Goal: Information Seeking & Learning: Learn about a topic

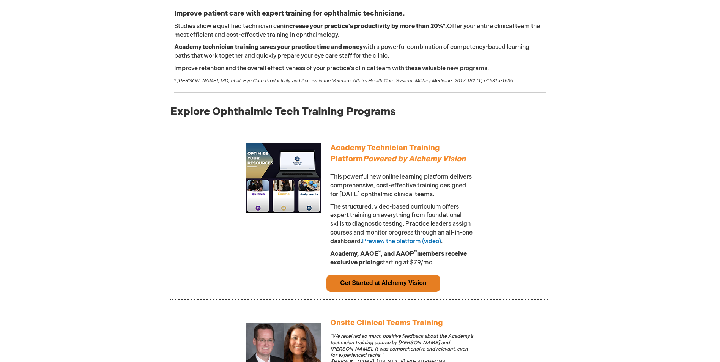
scroll to position [314, 0]
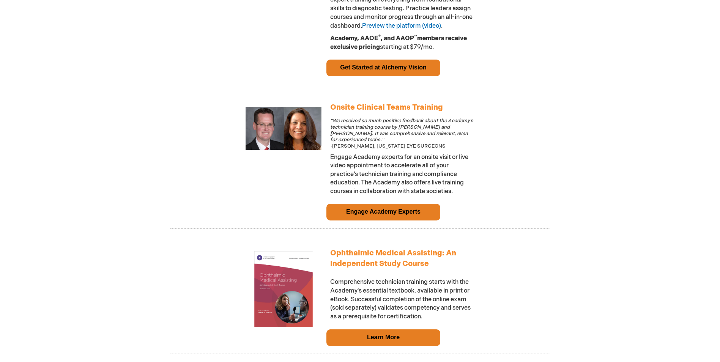
scroll to position [541, 0]
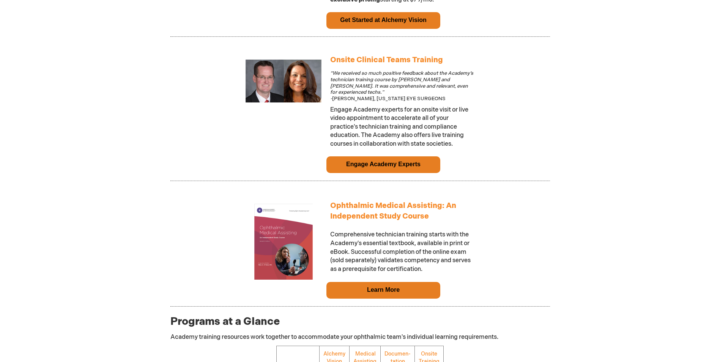
scroll to position [617, 0]
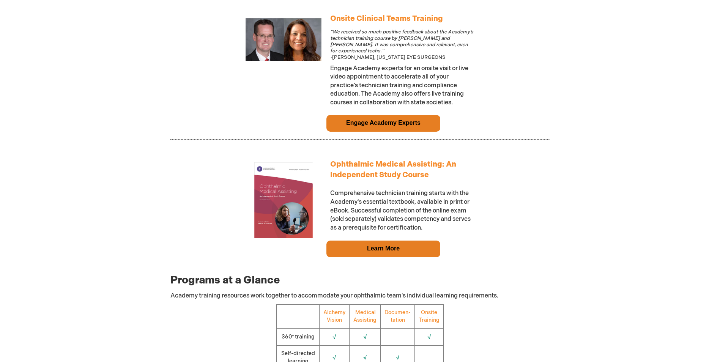
drag, startPoint x: 383, startPoint y: 197, endPoint x: 391, endPoint y: 183, distance: 16.1
click at [384, 195] on span "Comprehensive technician training starts with the Academy's essential textbook,…" at bounding box center [400, 211] width 140 height 42
click at [396, 165] on link "Ophthalmic Medical Assisting: An Independent Study Course" at bounding box center [393, 170] width 126 height 20
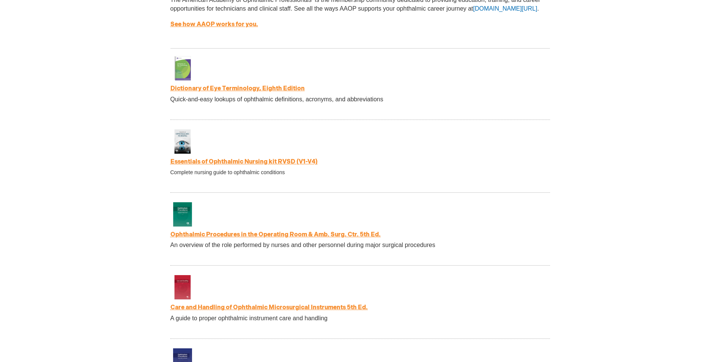
scroll to position [1528, 0]
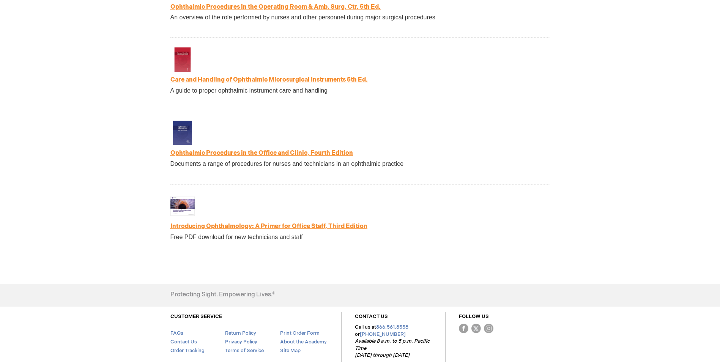
drag, startPoint x: 348, startPoint y: 229, endPoint x: 544, endPoint y: 181, distance: 201.6
click at [544, 181] on div "Ophthalmic Procedures in the Office and Clinic, Fourth Edition Documents a rang…" at bounding box center [360, 153] width 380 height 64
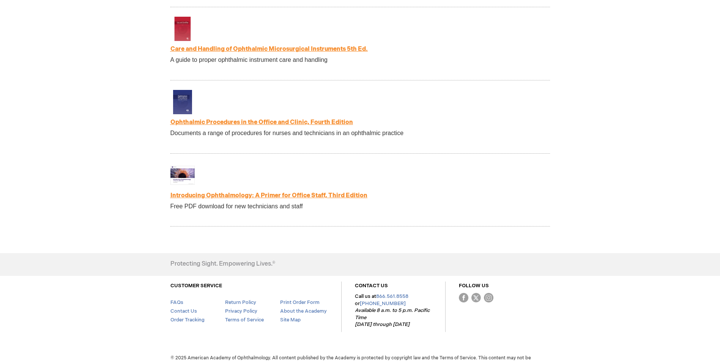
scroll to position [1574, 0]
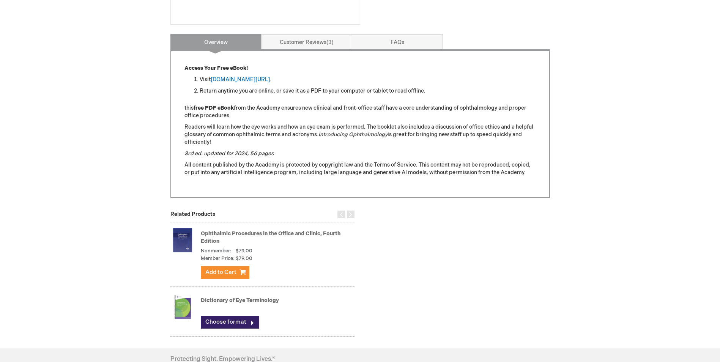
scroll to position [304, 0]
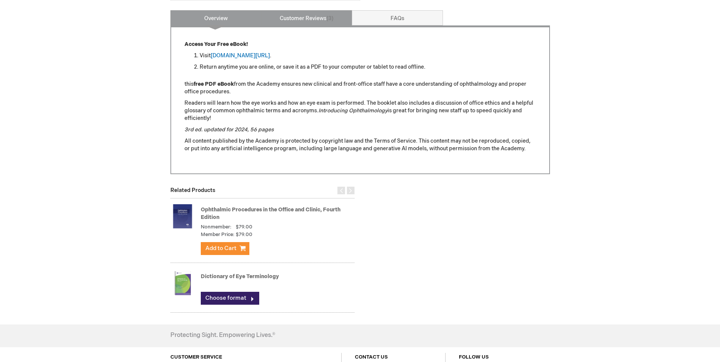
click at [319, 22] on link "Customer Reviews 3" at bounding box center [306, 17] width 91 height 15
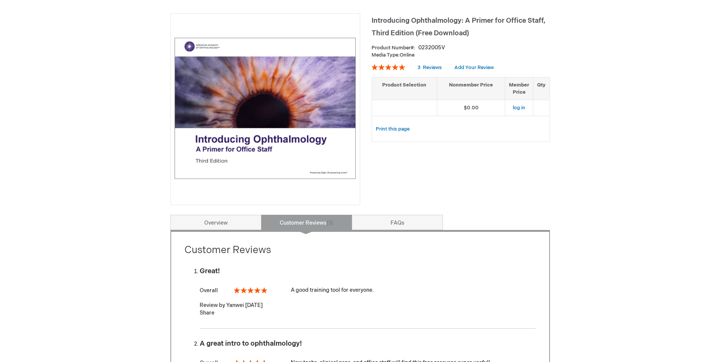
scroll to position [0, 0]
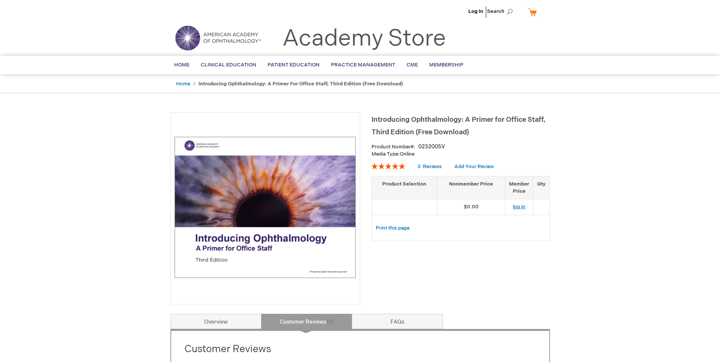
click at [520, 206] on link "log in" at bounding box center [519, 207] width 13 height 6
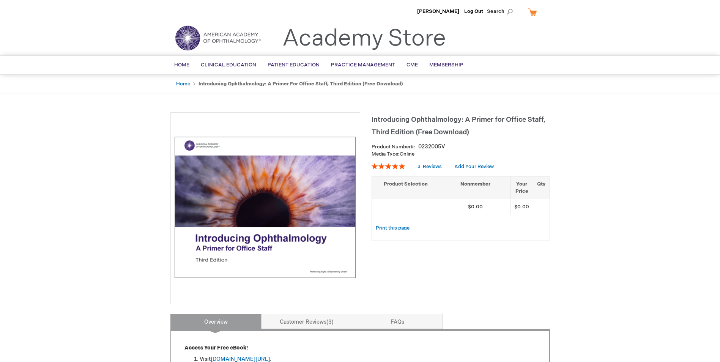
click at [281, 232] on img at bounding box center [265, 207] width 181 height 181
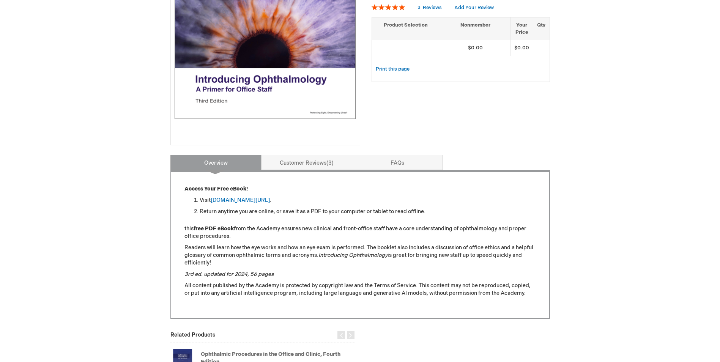
scroll to position [304, 0]
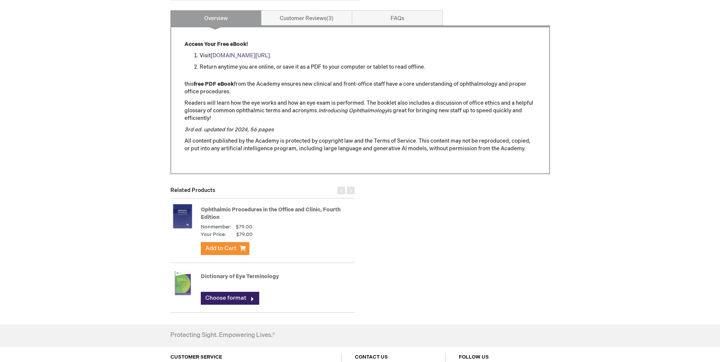
click at [258, 56] on link "[DOMAIN_NAME][URL]" at bounding box center [240, 55] width 59 height 6
